Goal: Information Seeking & Learning: Learn about a topic

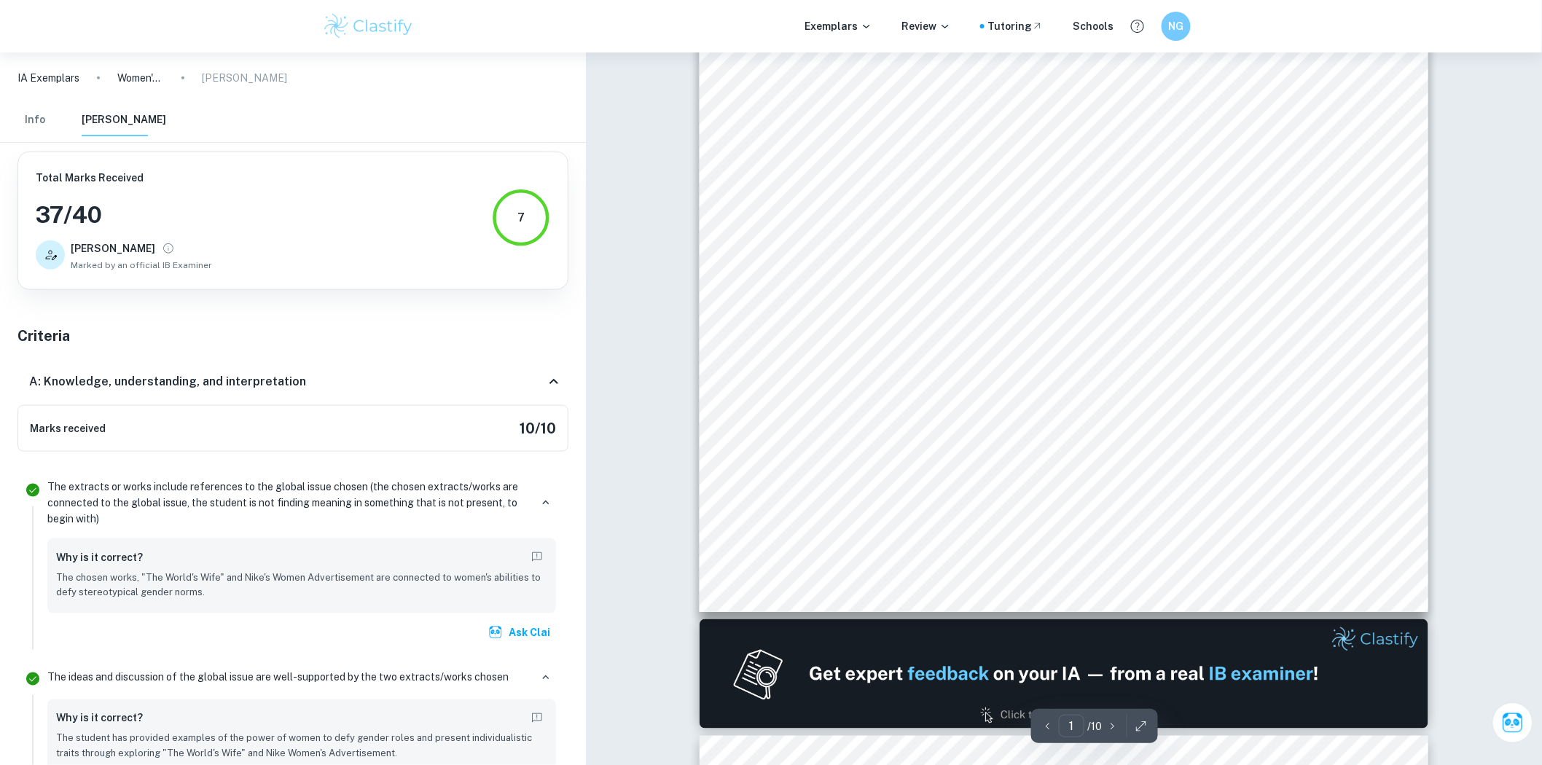
scroll to position [1308, 0]
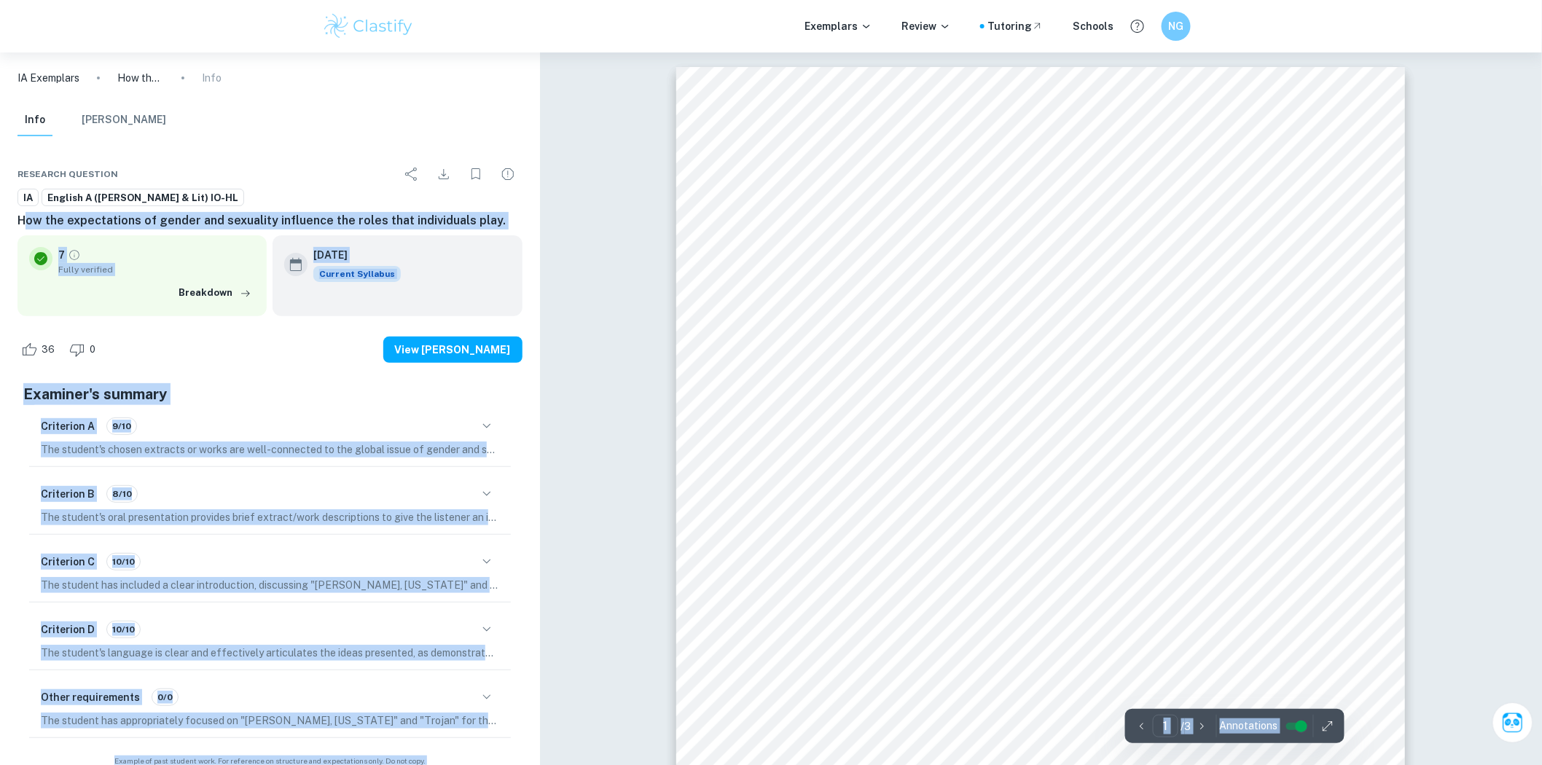
drag, startPoint x: 93, startPoint y: 226, endPoint x: 698, endPoint y: 207, distance: 605.2
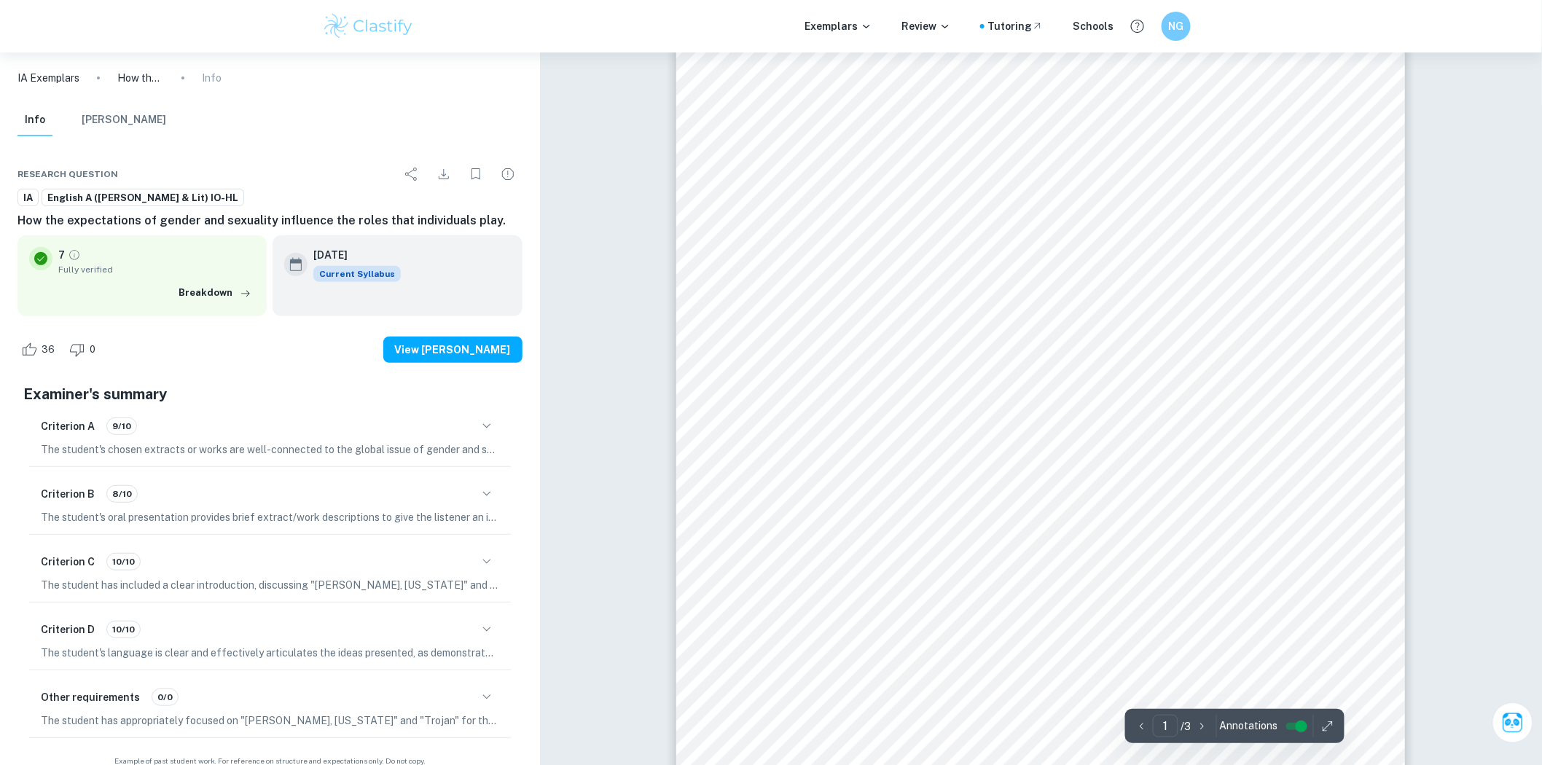
click at [734, 147] on div "This is my individual oral for IBDP language & literature. Today, I will be exp…" at bounding box center [1040, 501] width 729 height 1030
drag, startPoint x: 828, startPoint y: 127, endPoint x: 832, endPoint y: 161, distance: 34.5
click at [819, 161] on div "the night has the ability to conceal his identity as he explores the fragile bo…" at bounding box center [1040, 197] width 729 height 1030
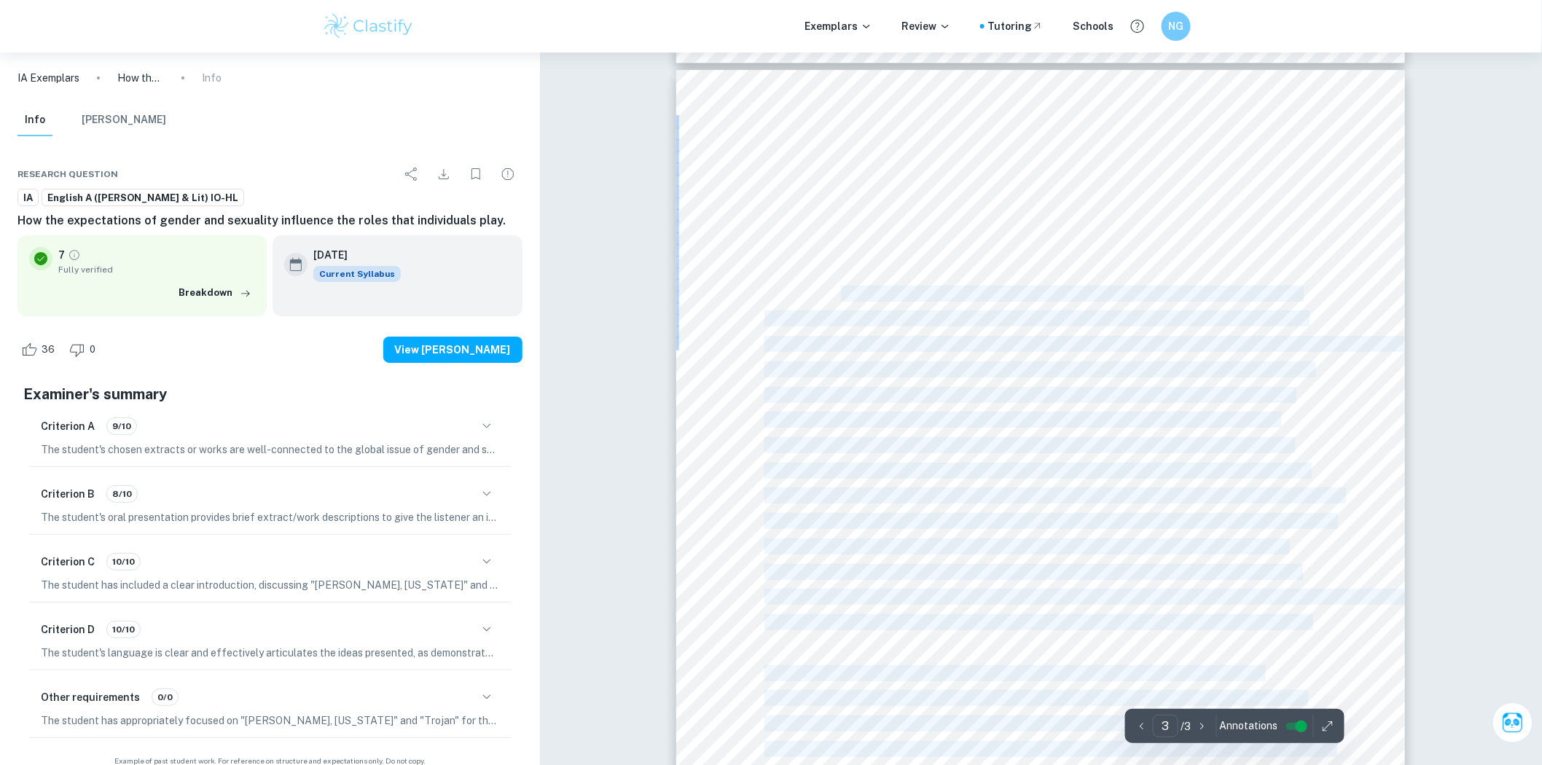
click at [836, 297] on div "movies and tv shows, women are constantly comparing their worth to a set of exp…" at bounding box center [1040, 585] width 729 height 1030
click at [746, 285] on div "movies and tv shows, women are constantly comparing their worth to a set of exp…" at bounding box center [1040, 585] width 729 height 1030
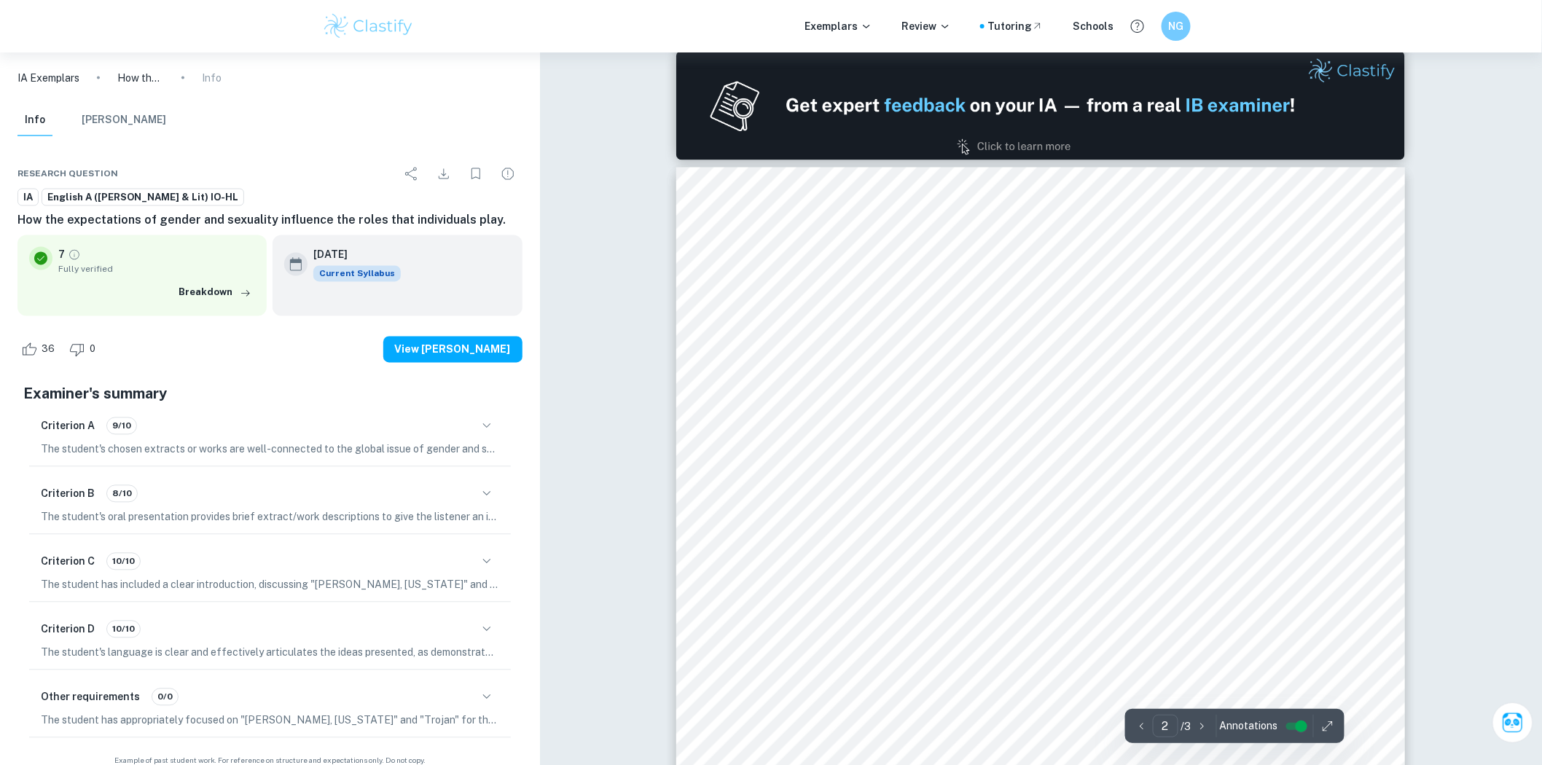
scroll to position [1295, 0]
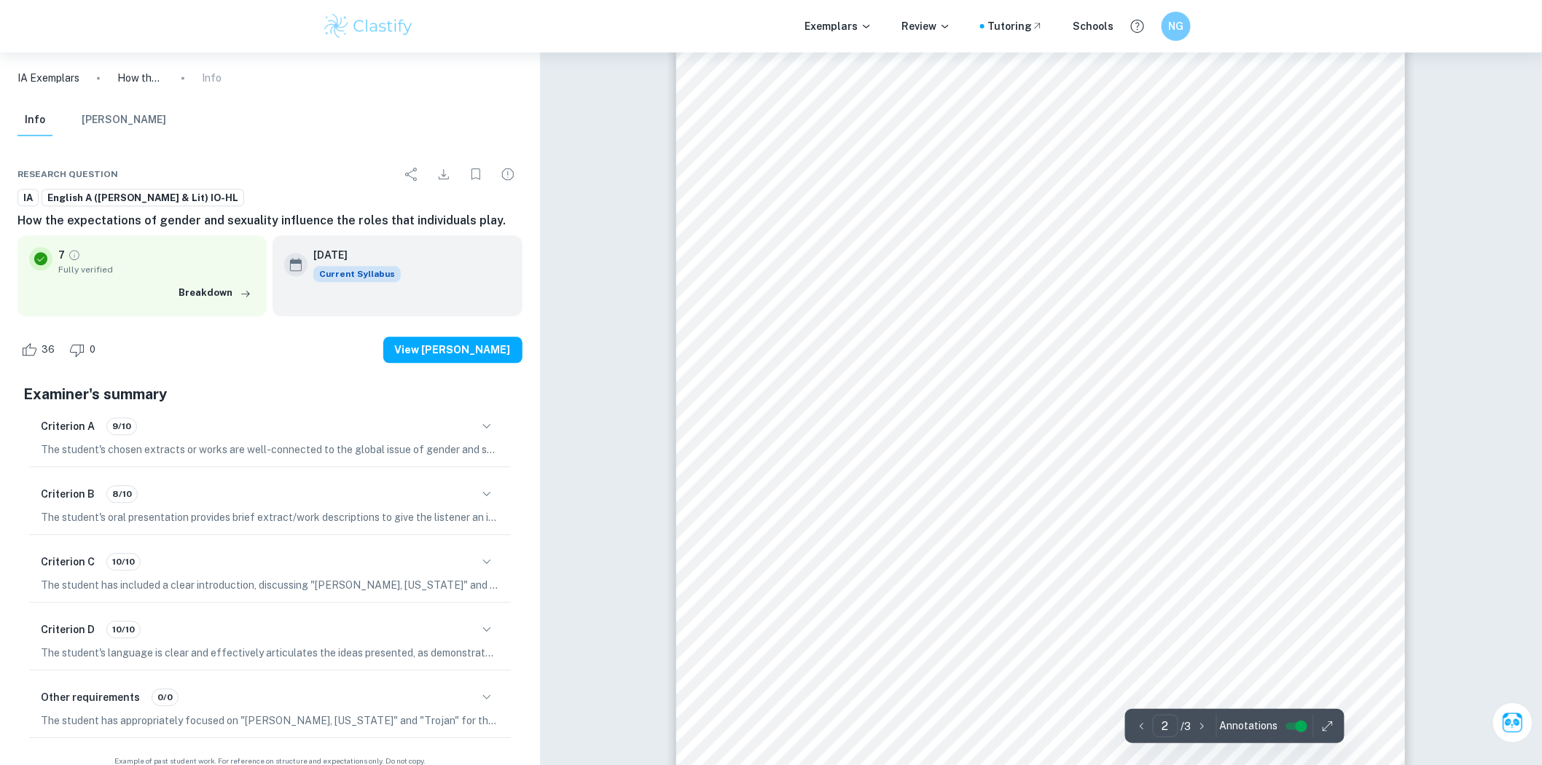
drag, startPoint x: 867, startPoint y: 370, endPoint x: 800, endPoint y: 361, distance: 67.7
click at [800, 361] on div "the night has the ability to conceal his identity as he explores the fragile bo…" at bounding box center [1040, 440] width 729 height 1030
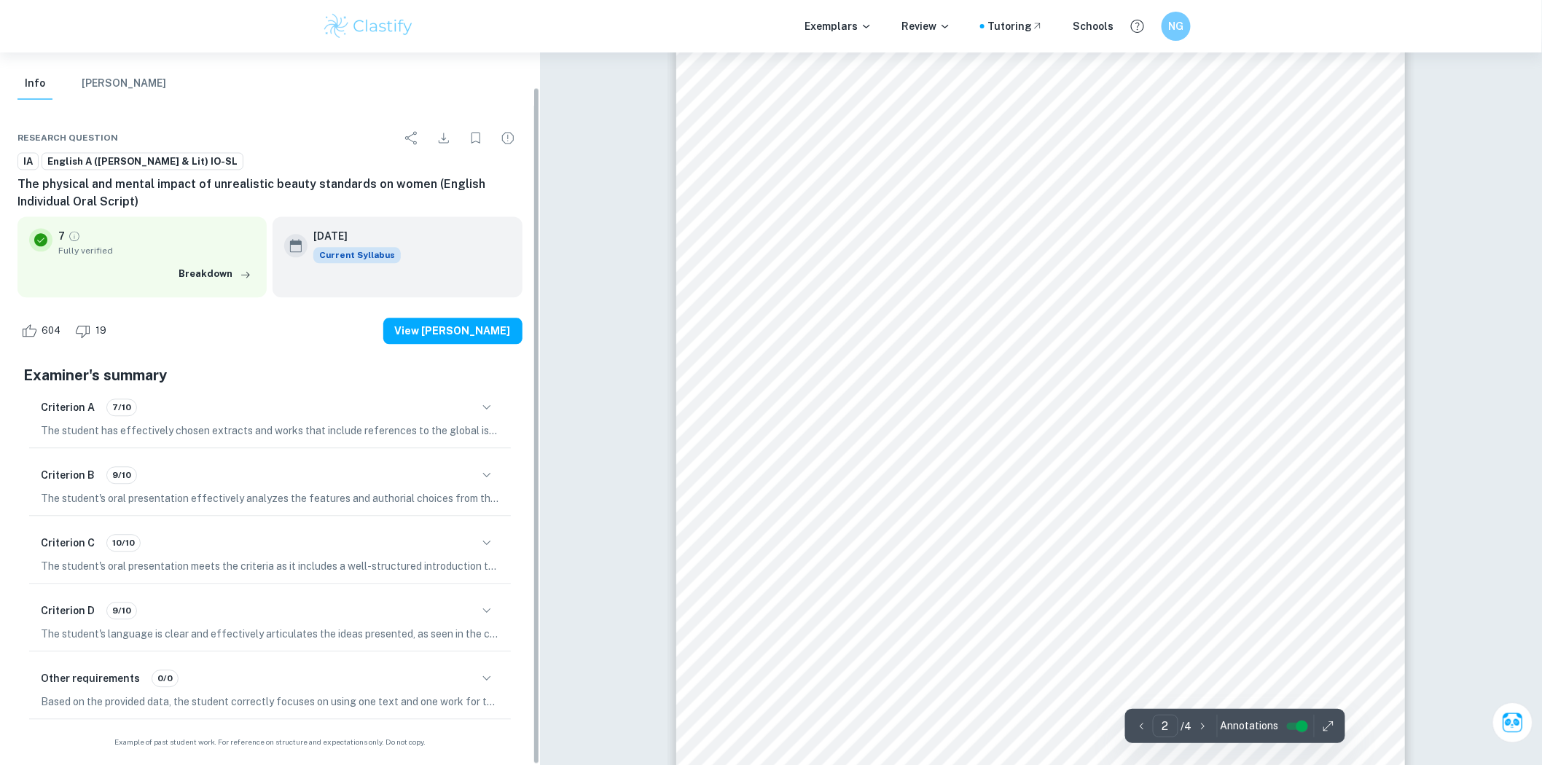
scroll to position [891, 0]
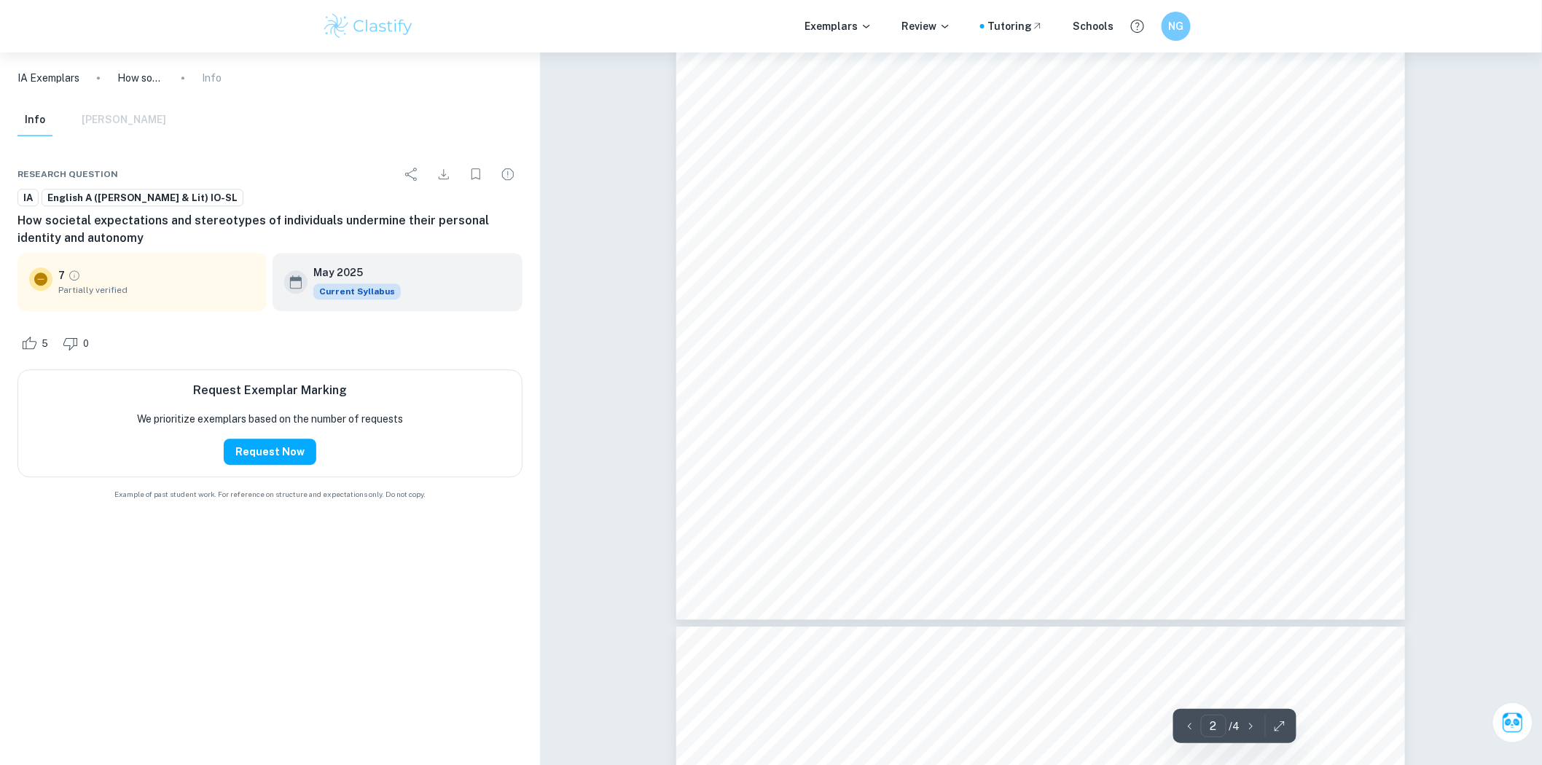
scroll to position [1133, 0]
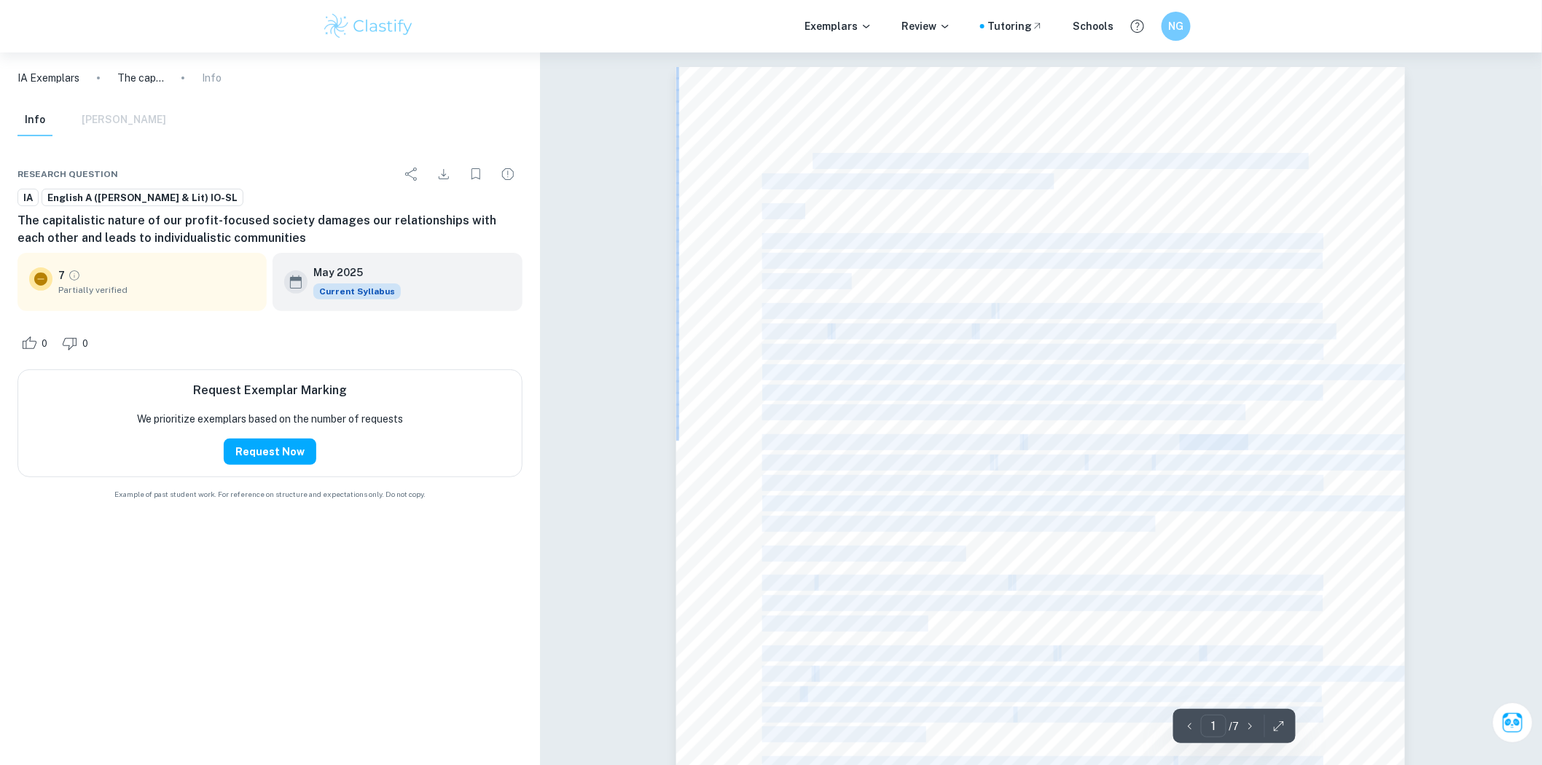
drag, startPoint x: 811, startPoint y: 162, endPoint x: 1014, endPoint y: 227, distance: 212.7
click at [1014, 227] on div "The capitalistic nature of our profit-focused society damages our relationships…" at bounding box center [1040, 538] width 729 height 943
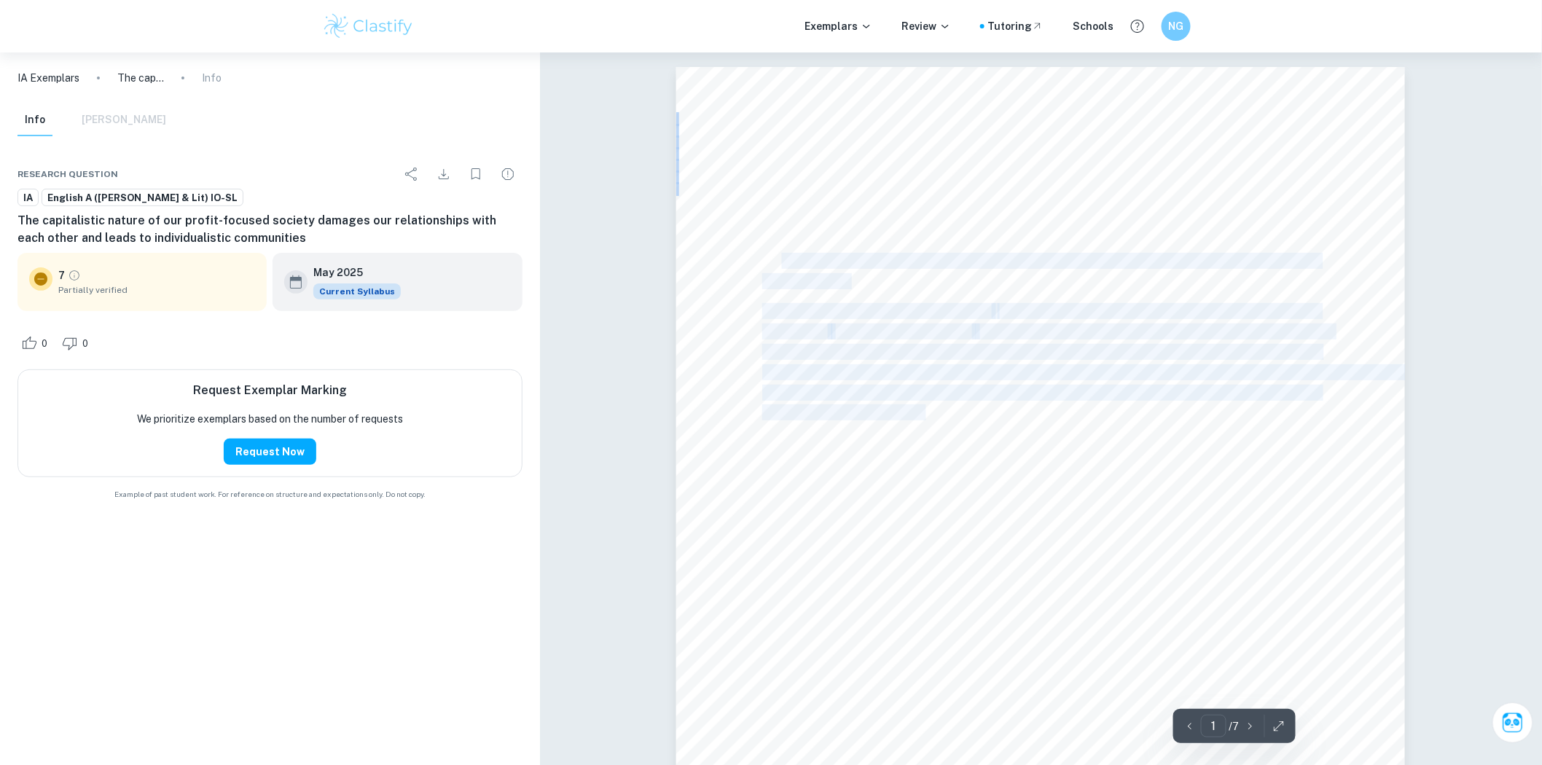
drag, startPoint x: 778, startPoint y: 261, endPoint x: 924, endPoint y: 412, distance: 210.3
click at [924, 412] on div "The capitalistic nature of our profit-focused society damages our relationships…" at bounding box center [1040, 538] width 729 height 943
click at [923, 412] on span "page 327 follows the narrator as he reflects on the disappearance's aftermath." at bounding box center [1002, 413] width 480 height 15
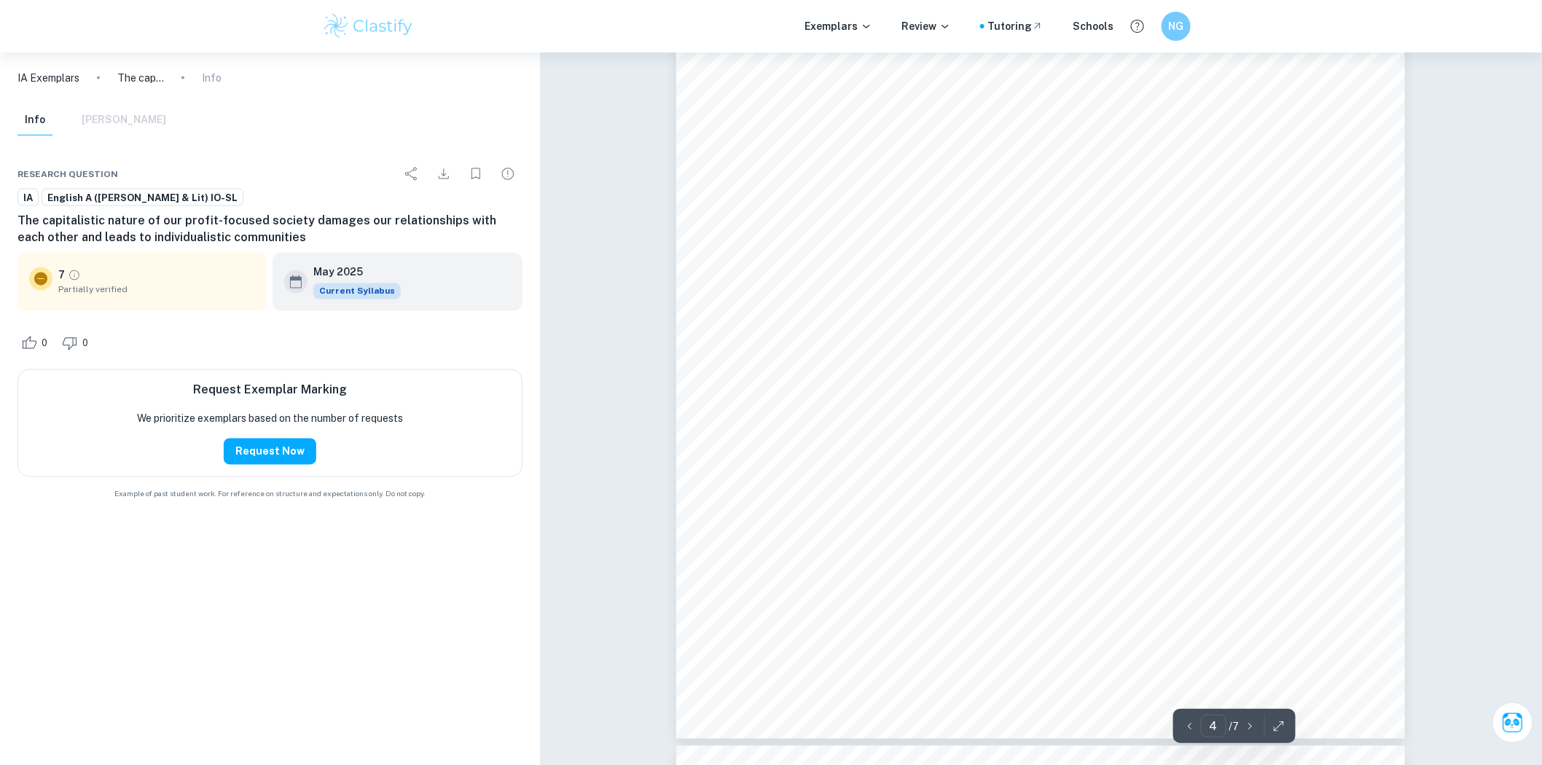
scroll to position [3319, 0]
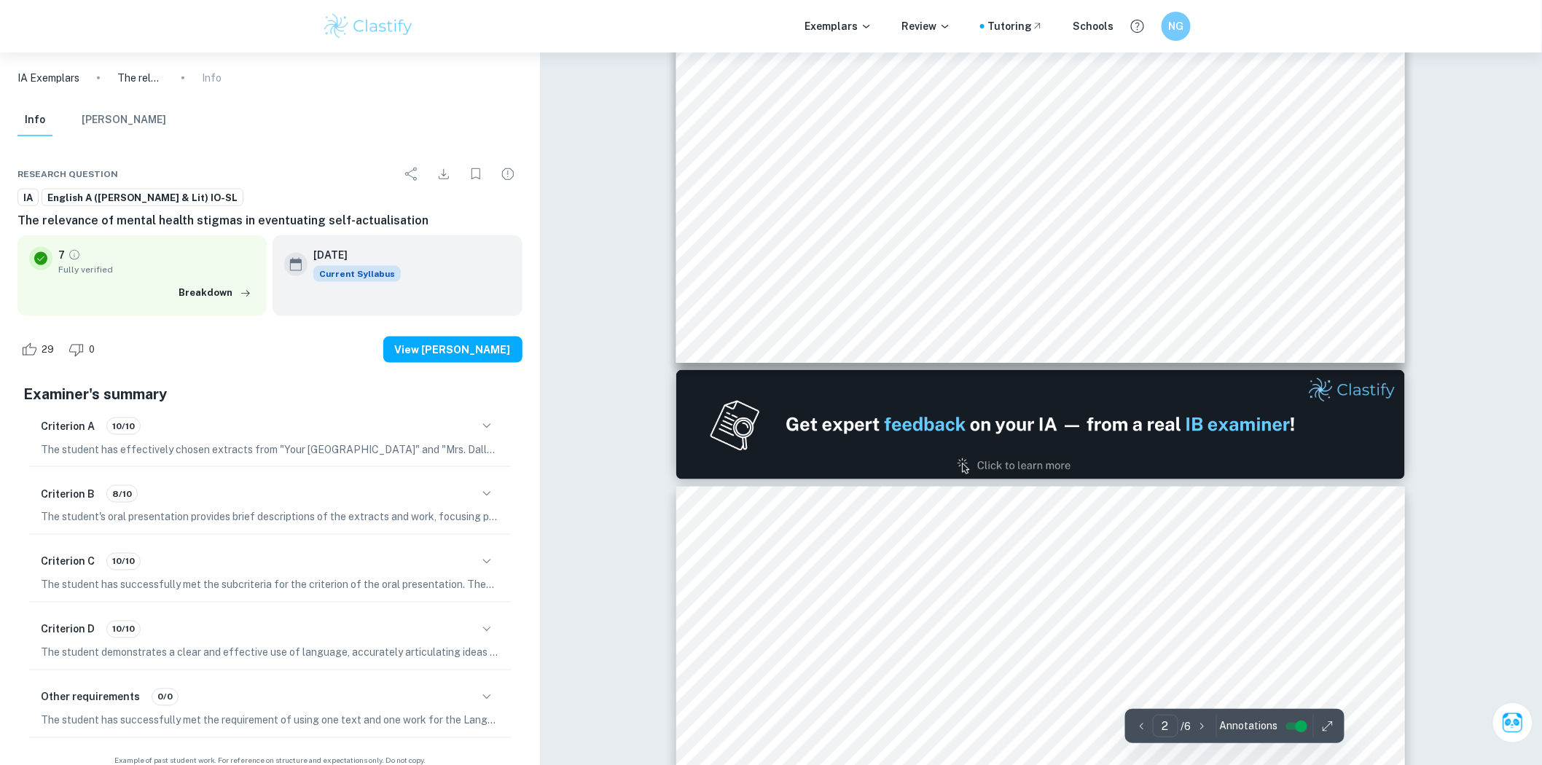
scroll to position [404, 0]
